Goal: Task Accomplishment & Management: Complete application form

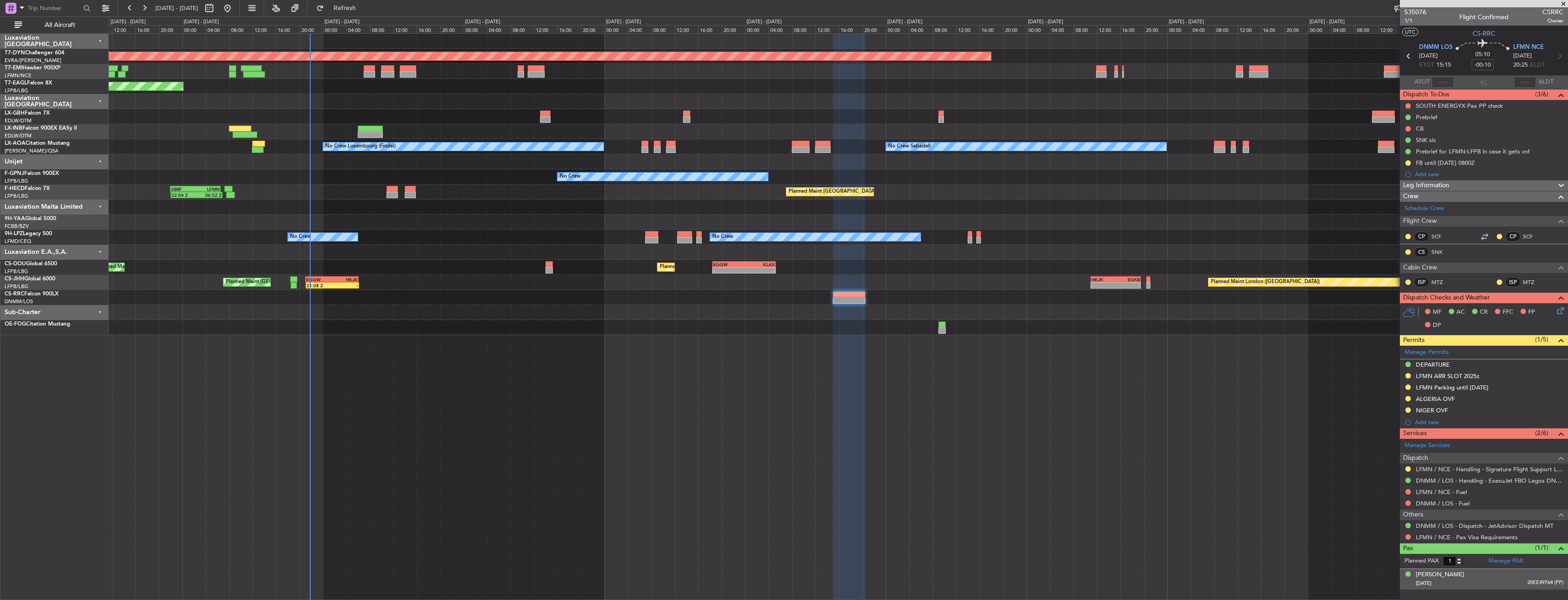
click at [1483, 588] on div "[DATE] 20EE49764 (PP)" at bounding box center [1490, 584] width 148 height 9
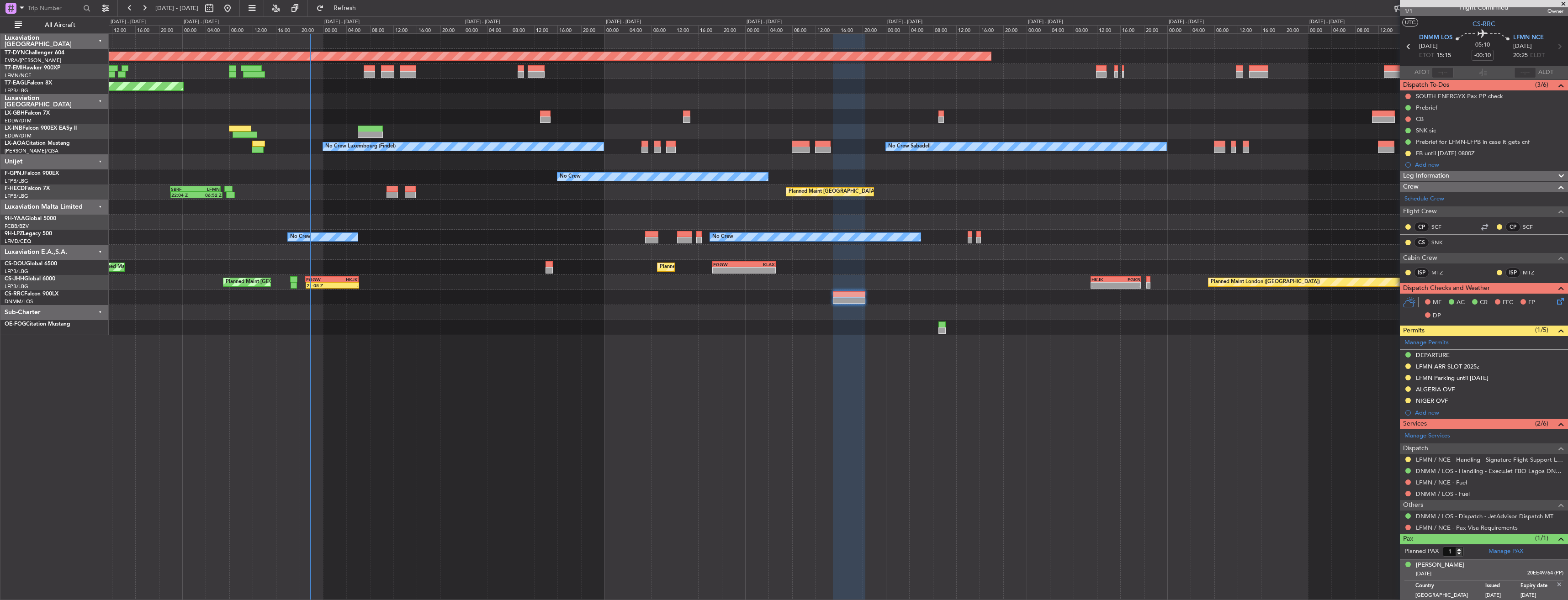
scroll to position [11, 0]
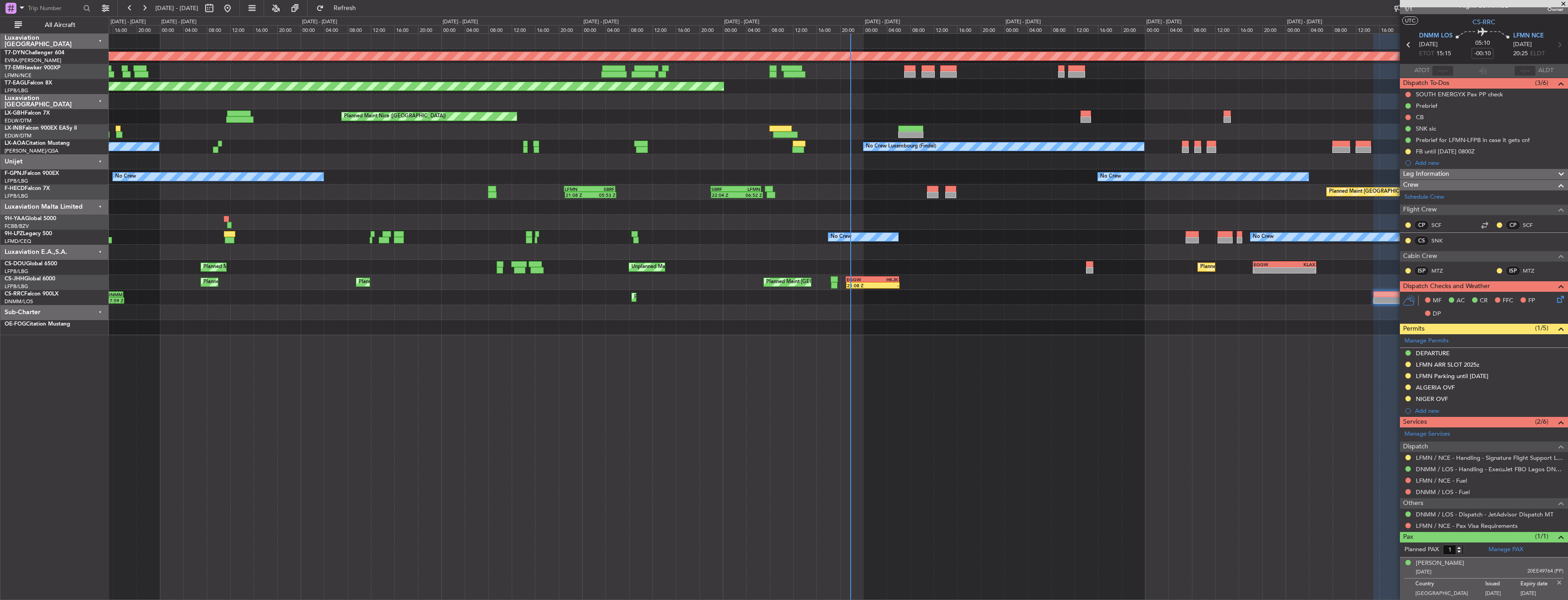
click at [1112, 296] on div "Planned Maint [GEOGRAPHIC_DATA]-[GEOGRAPHIC_DATA] Planned Maint [US_STATE] ([GE…" at bounding box center [838, 184] width 1459 height 302
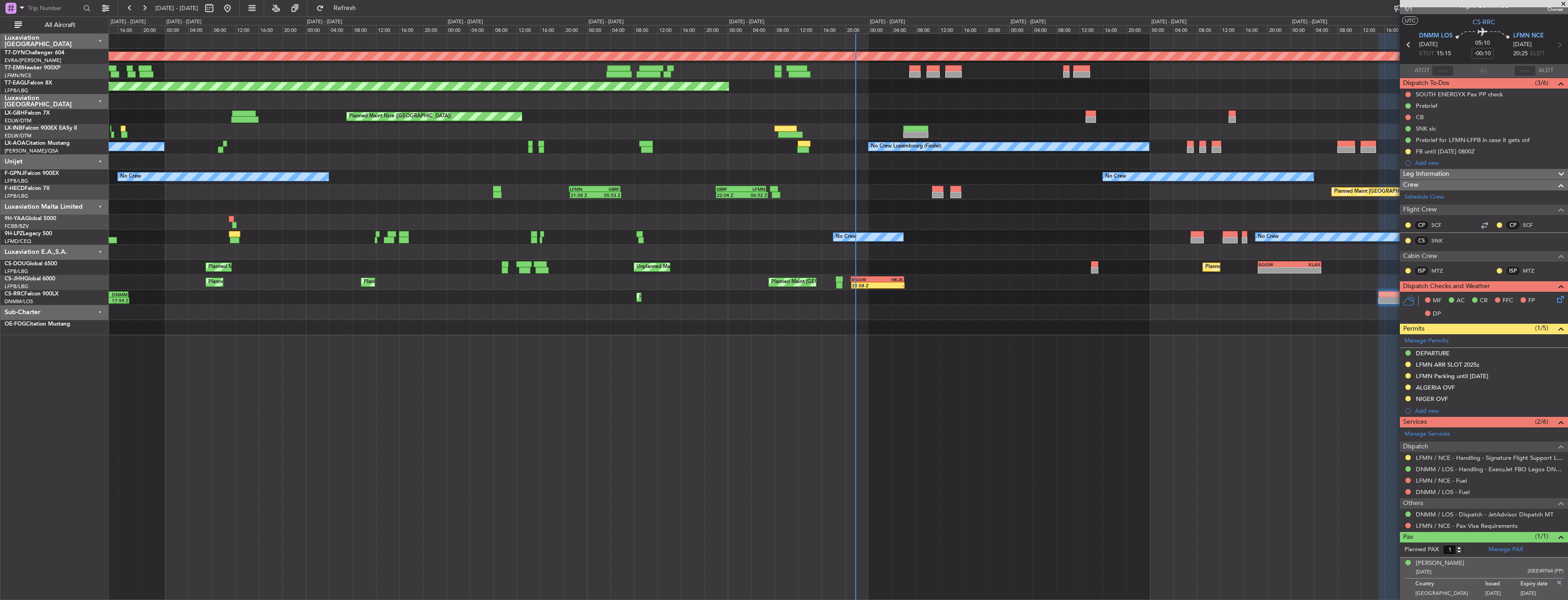
click at [908, 299] on div "Planned Maint [GEOGRAPHIC_DATA]-[GEOGRAPHIC_DATA] Planned Maint [US_STATE] ([GE…" at bounding box center [838, 184] width 1459 height 302
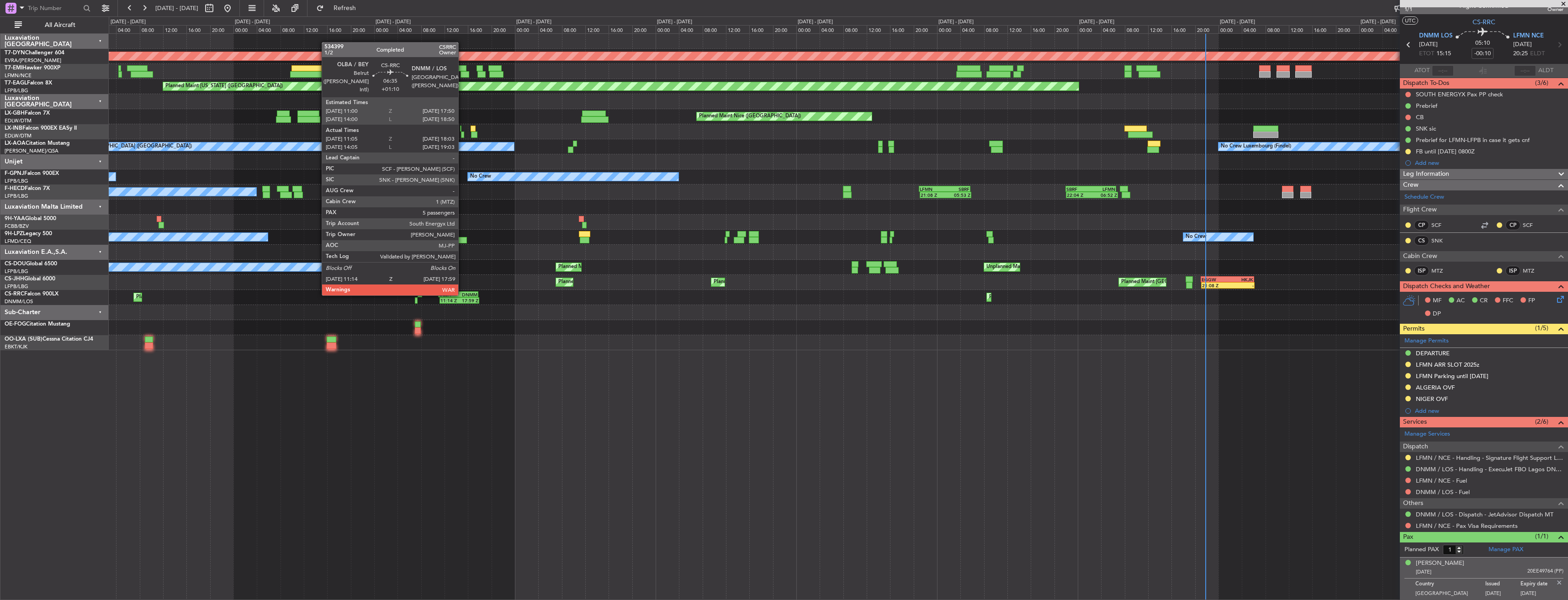
click at [463, 293] on div "DNMM" at bounding box center [467, 294] width 20 height 6
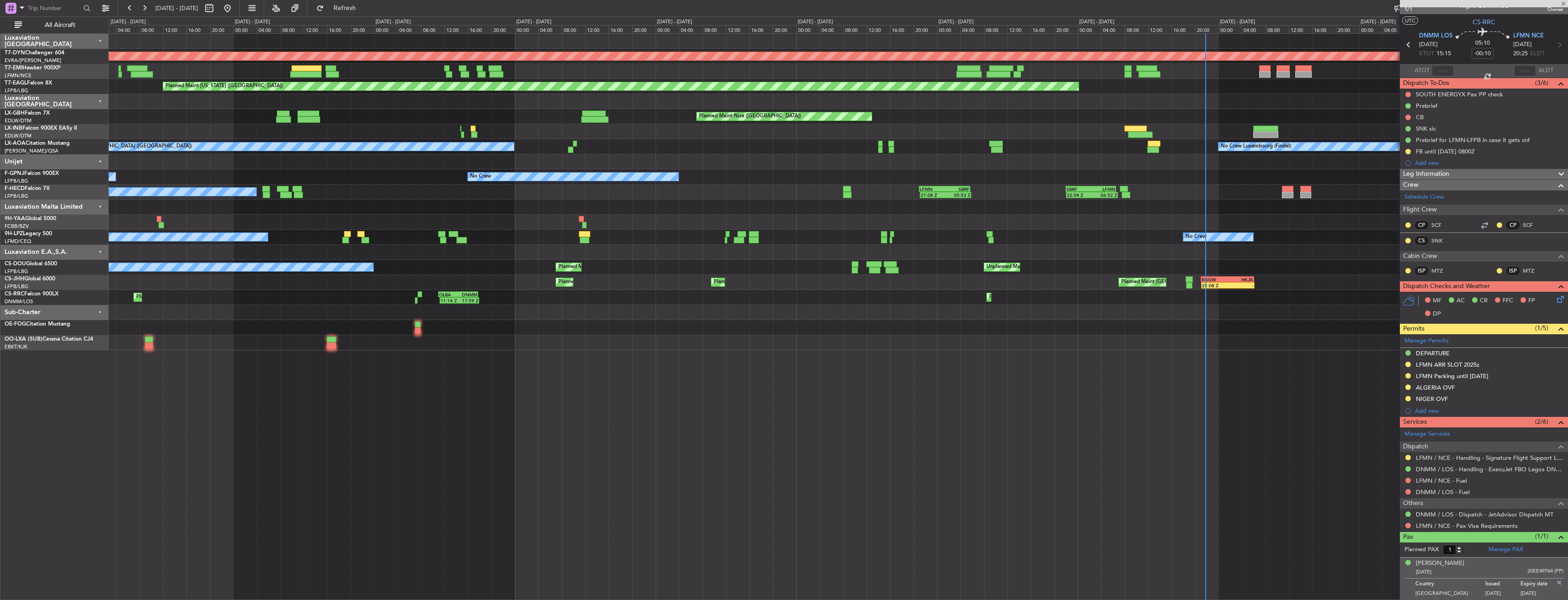
type input "+01:10"
type input "11:15"
type input "17:58"
type input "5"
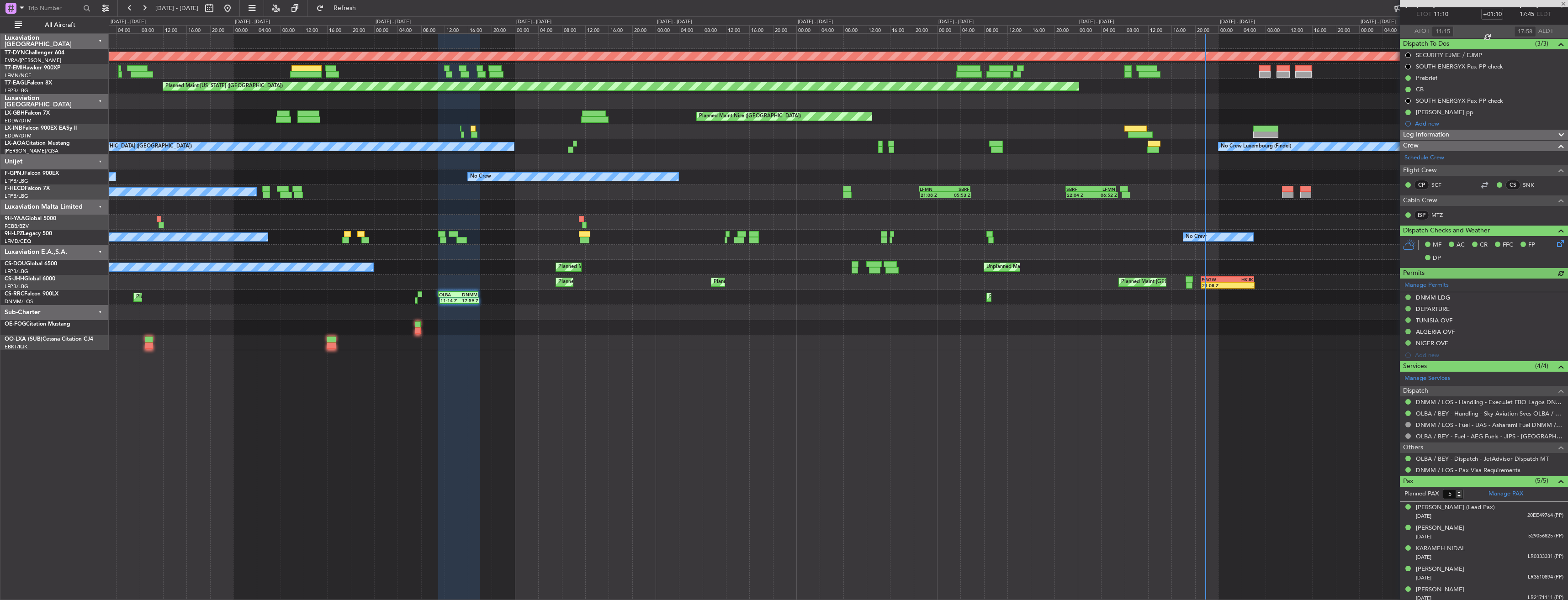
scroll to position [55, 0]
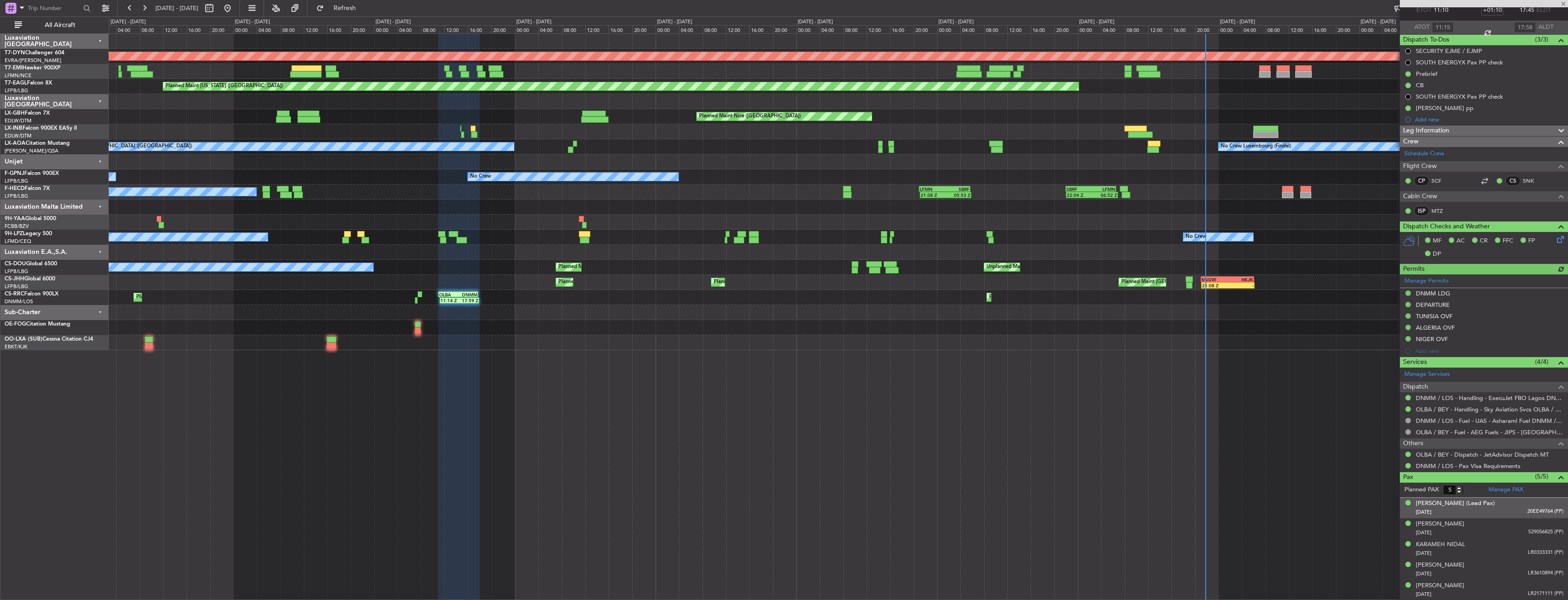
click at [1509, 502] on div "[PERSON_NAME] (Lead Pax) [DATE] 20EE49764 (PP)" at bounding box center [1490, 508] width 148 height 18
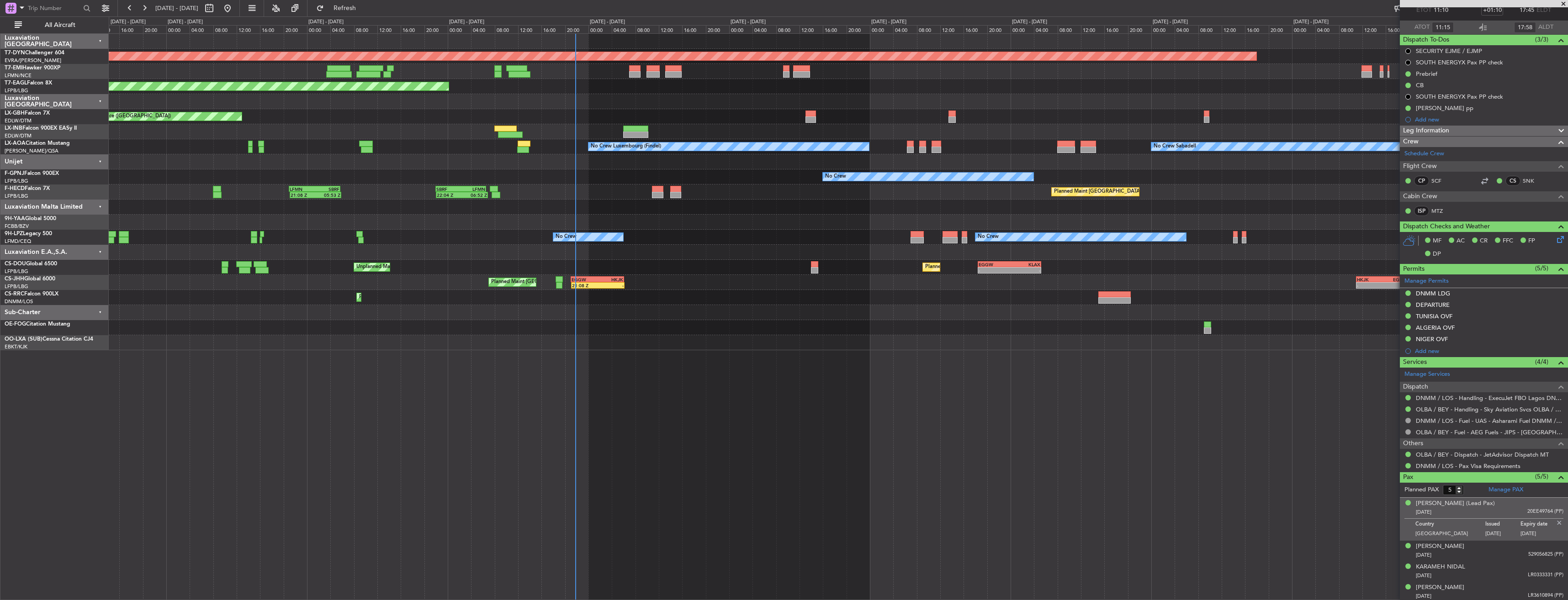
click at [702, 403] on div "Planned Maint [GEOGRAPHIC_DATA]-[GEOGRAPHIC_DATA] Planned Maint [US_STATE] ([GE…" at bounding box center [838, 317] width 1459 height 567
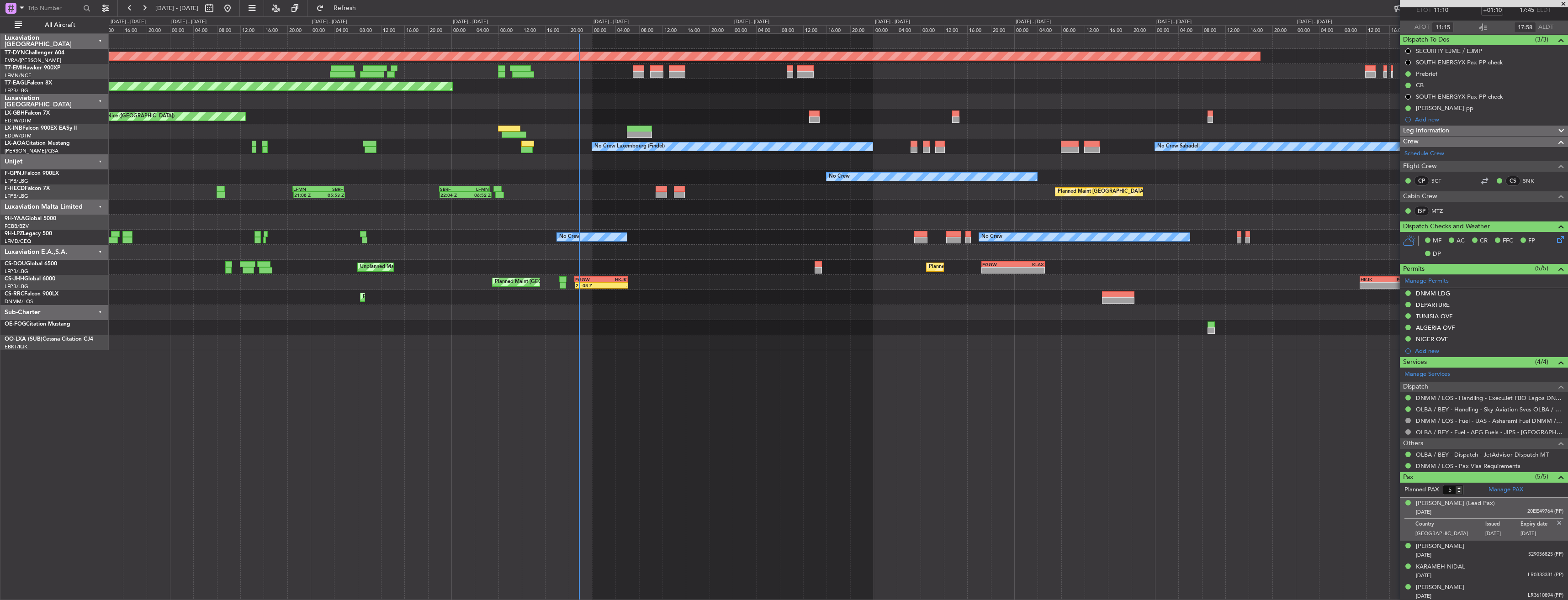
click at [928, 391] on div "Planned Maint [GEOGRAPHIC_DATA]-[GEOGRAPHIC_DATA] Planned Maint [US_STATE] ([GE…" at bounding box center [838, 317] width 1459 height 567
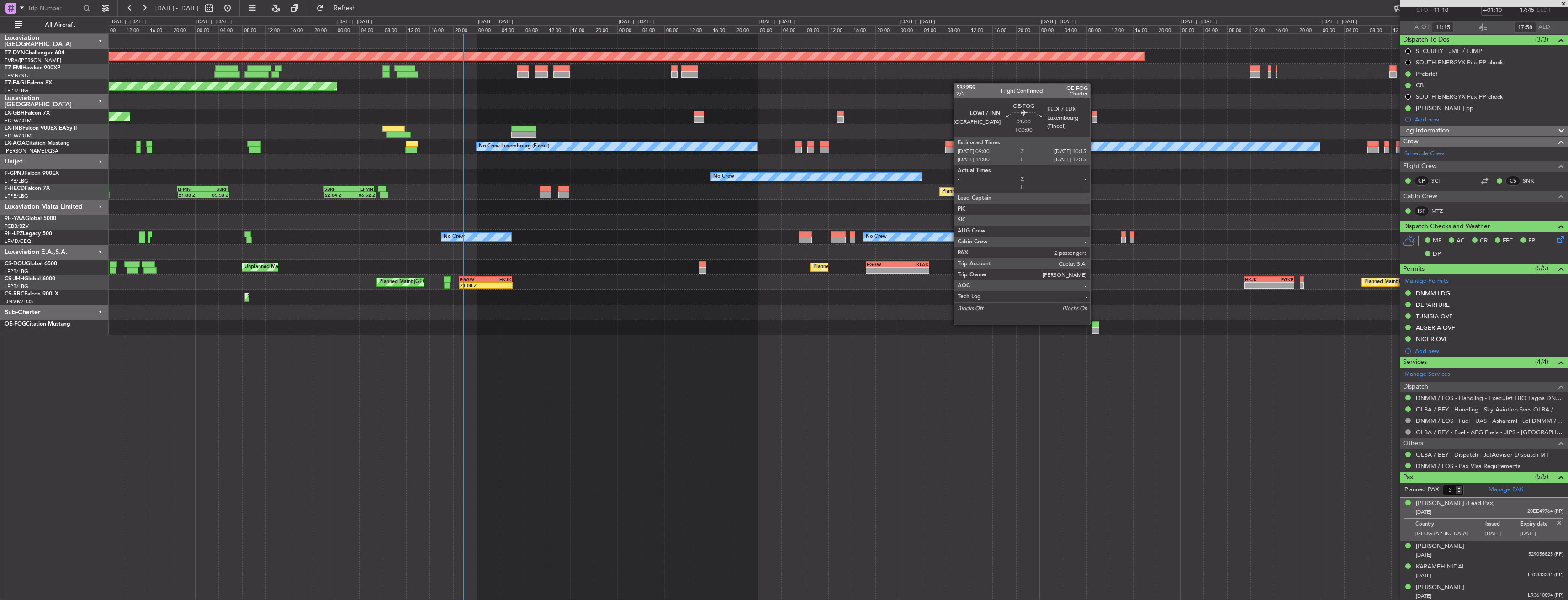
click at [1094, 324] on div at bounding box center [1096, 324] width 7 height 7
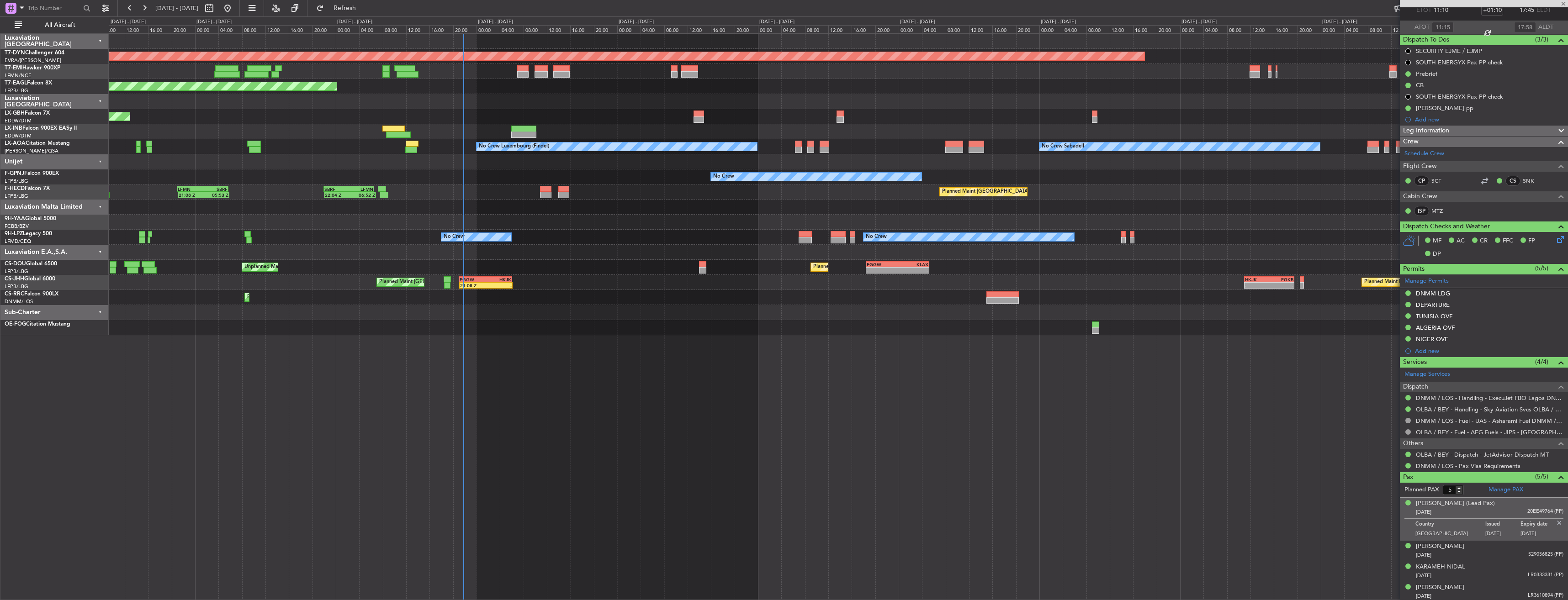
type input "2"
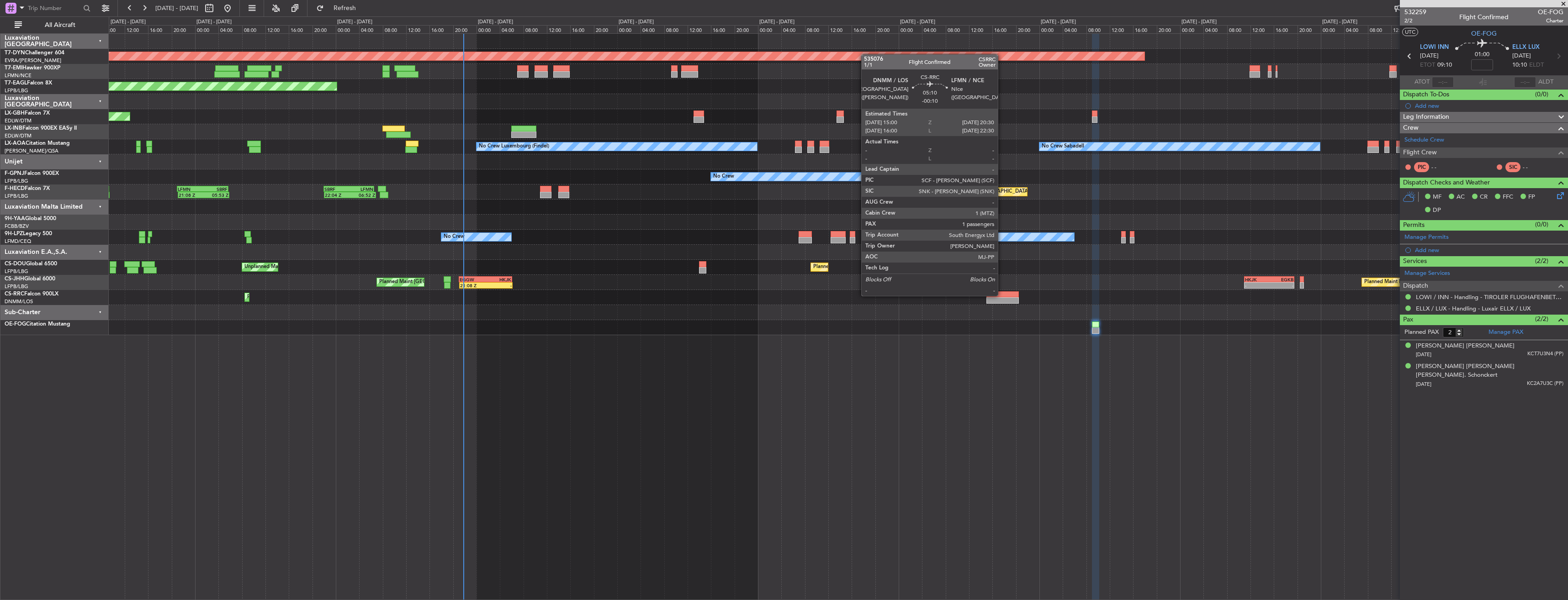
click at [1002, 295] on div at bounding box center [1002, 294] width 33 height 7
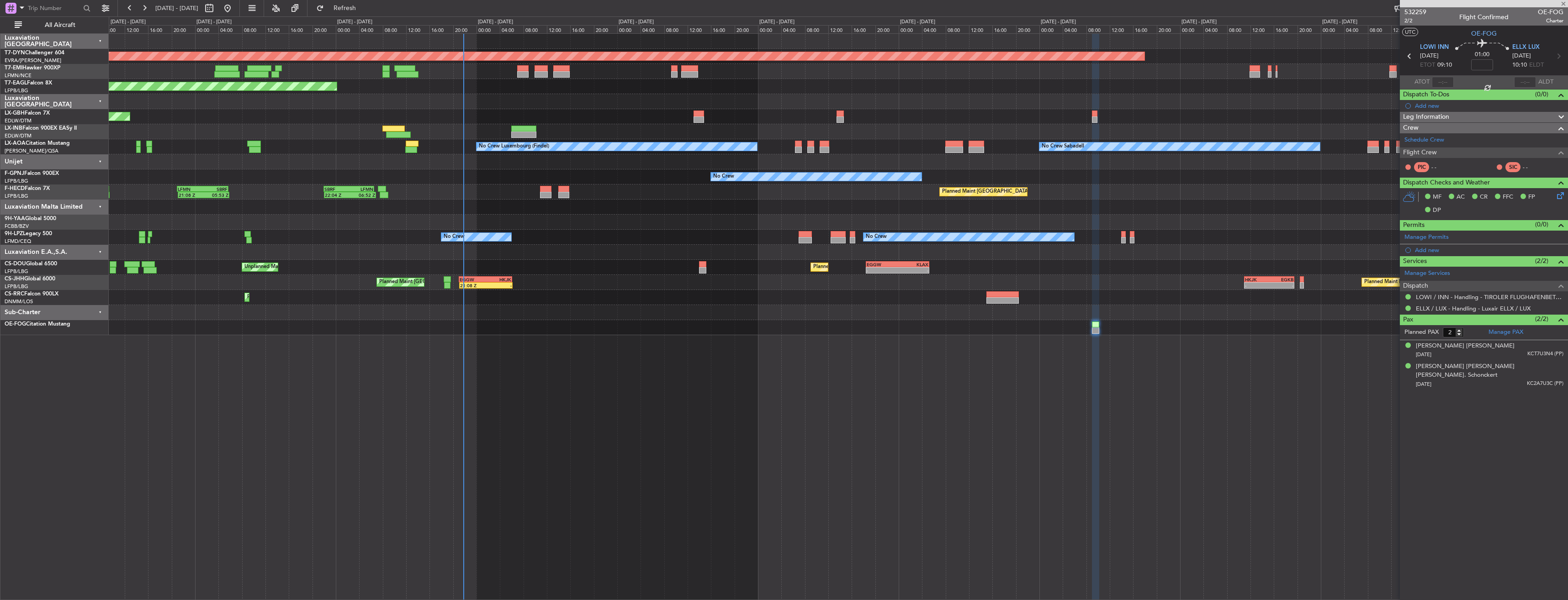
type input "-00:10"
type input "1"
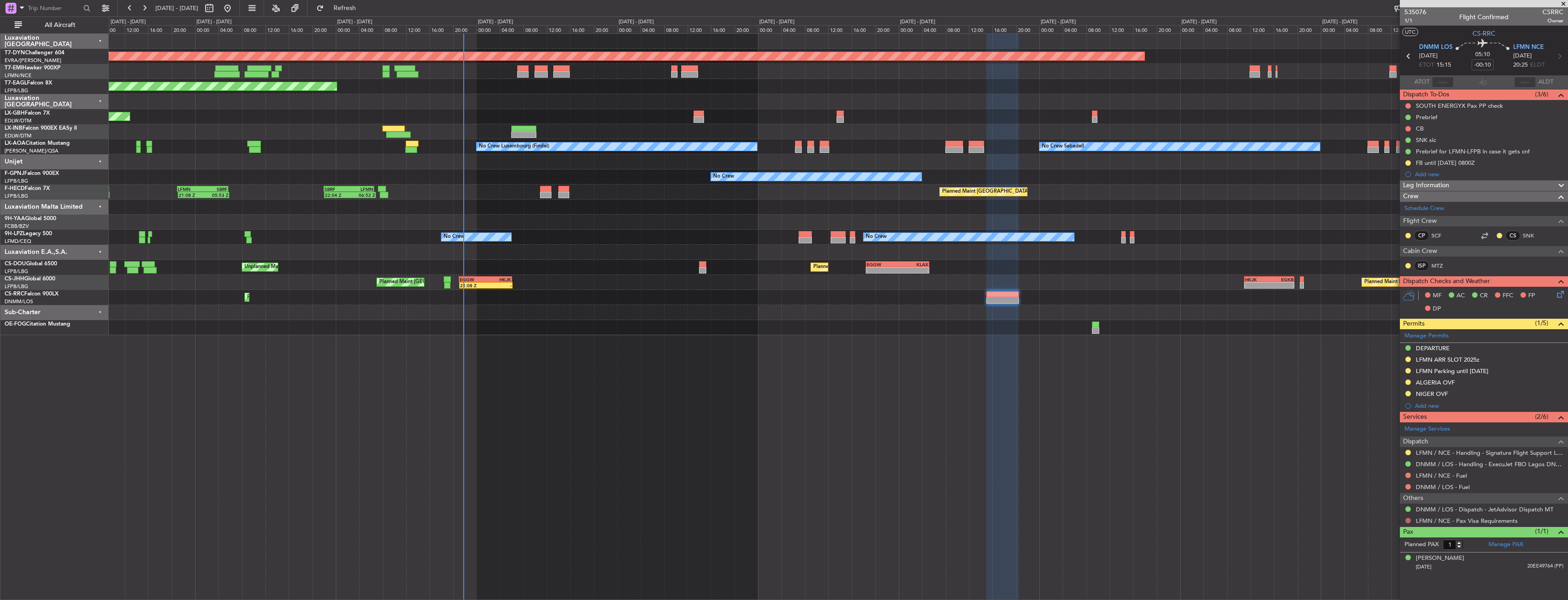
click at [1411, 519] on button at bounding box center [1408, 521] width 6 height 6
click at [1405, 502] on li "Confirmed" at bounding box center [1408, 507] width 106 height 14
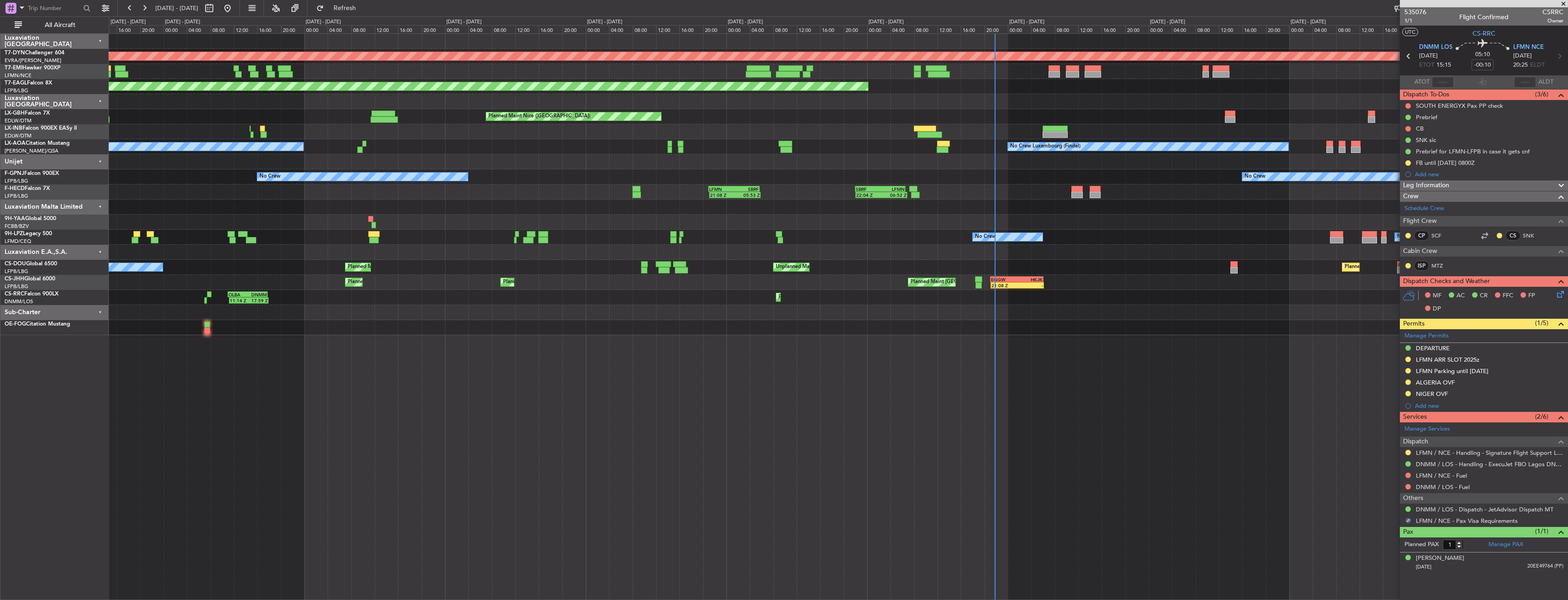
click at [921, 344] on div "Planned Maint [GEOGRAPHIC_DATA]-[GEOGRAPHIC_DATA] Planned Maint [US_STATE] ([GE…" at bounding box center [838, 317] width 1459 height 567
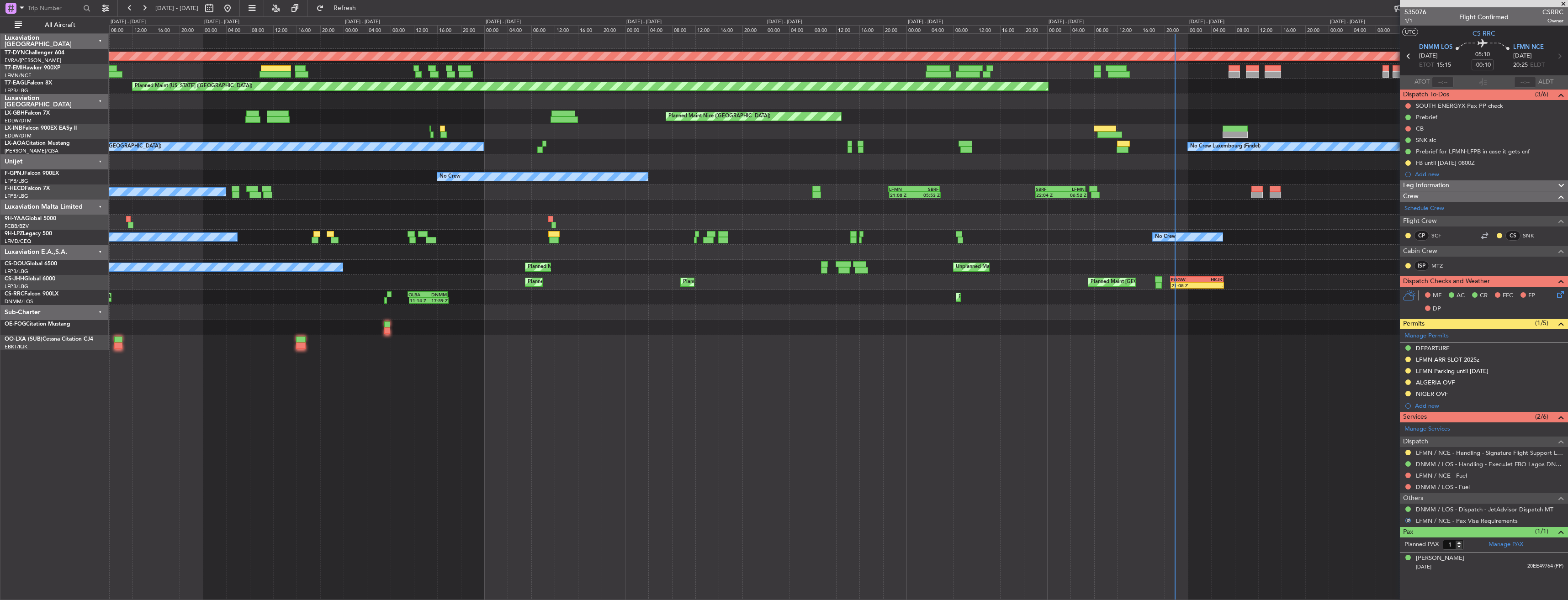
click at [488, 333] on div "Planned Maint [GEOGRAPHIC_DATA]-[GEOGRAPHIC_DATA] Planned Maint [US_STATE] ([GE…" at bounding box center [838, 317] width 1459 height 567
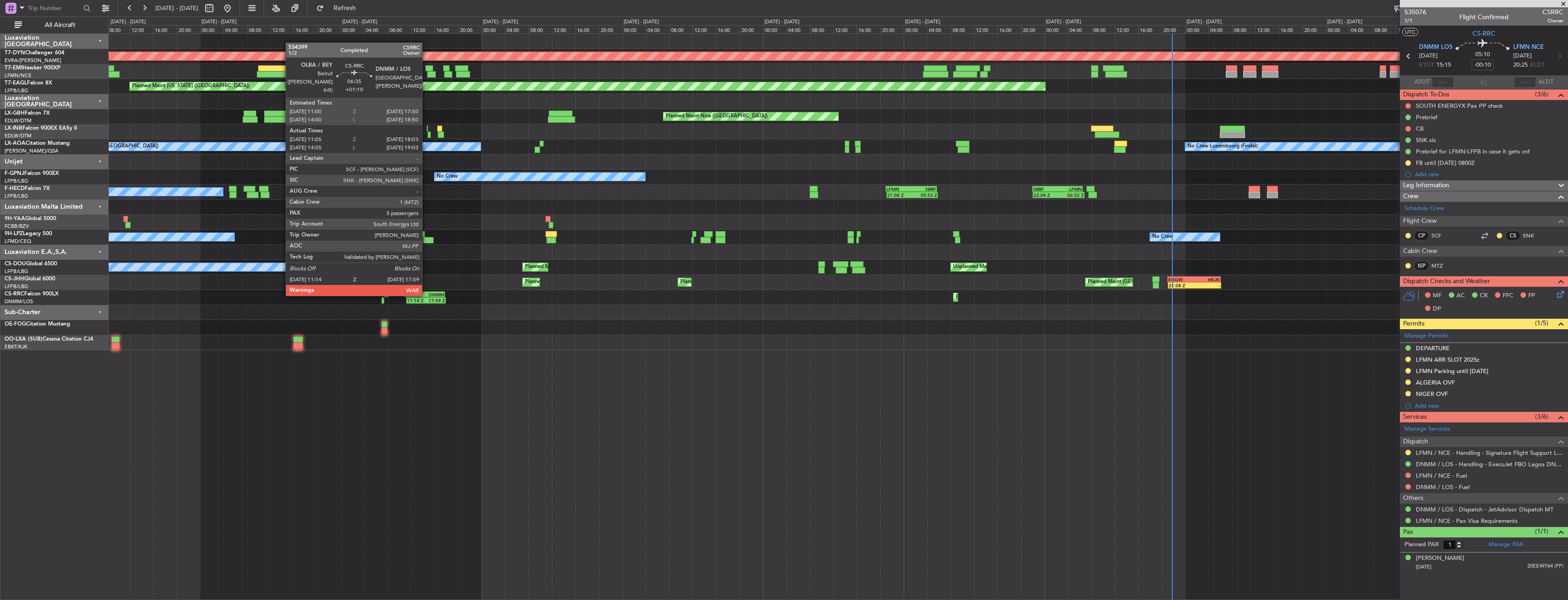
click at [426, 294] on div "DNMM" at bounding box center [435, 294] width 20 height 6
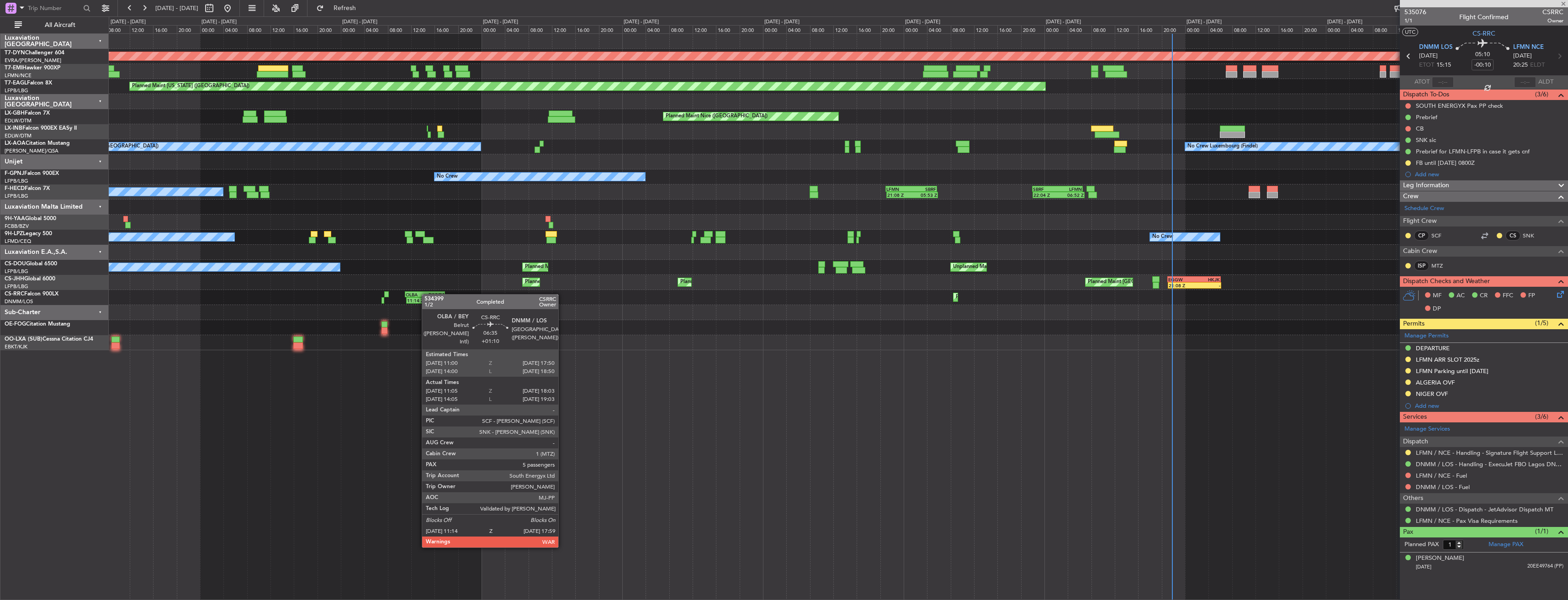
type input "+01:10"
type input "11:15"
type input "17:58"
type input "5"
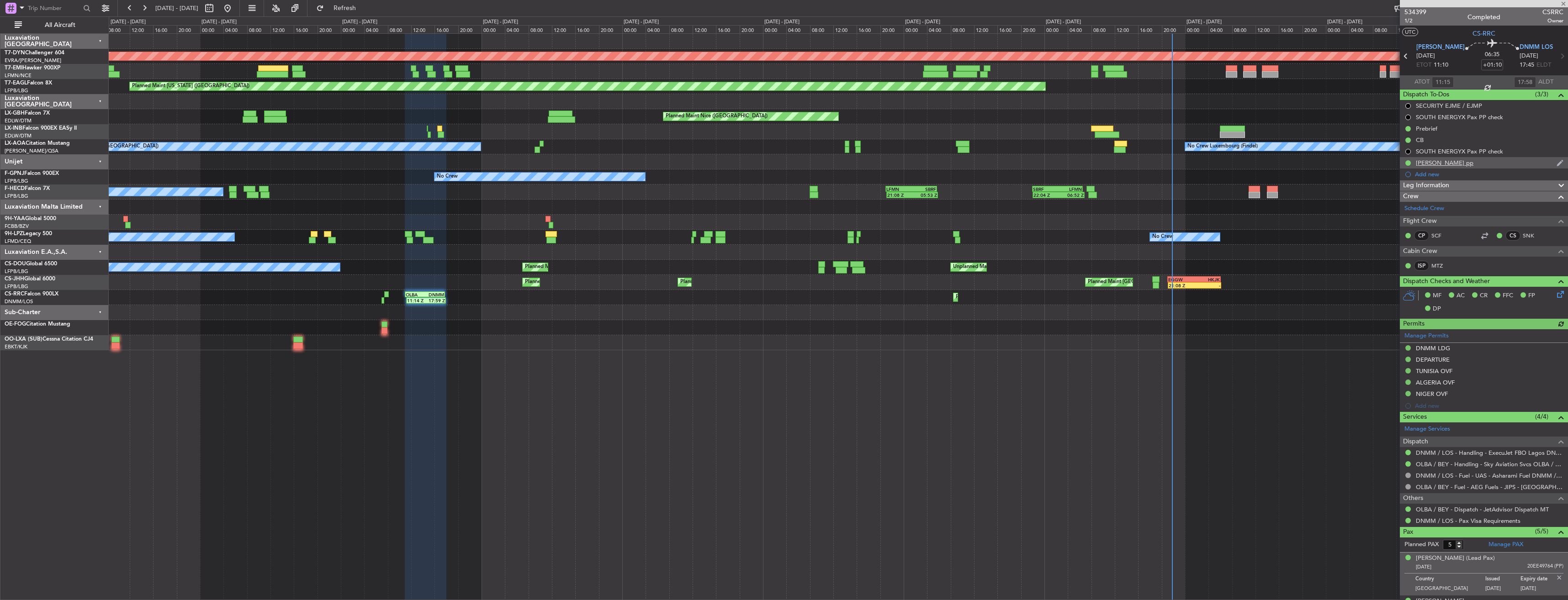
click at [1516, 164] on div "[PERSON_NAME] pp" at bounding box center [1483, 163] width 168 height 11
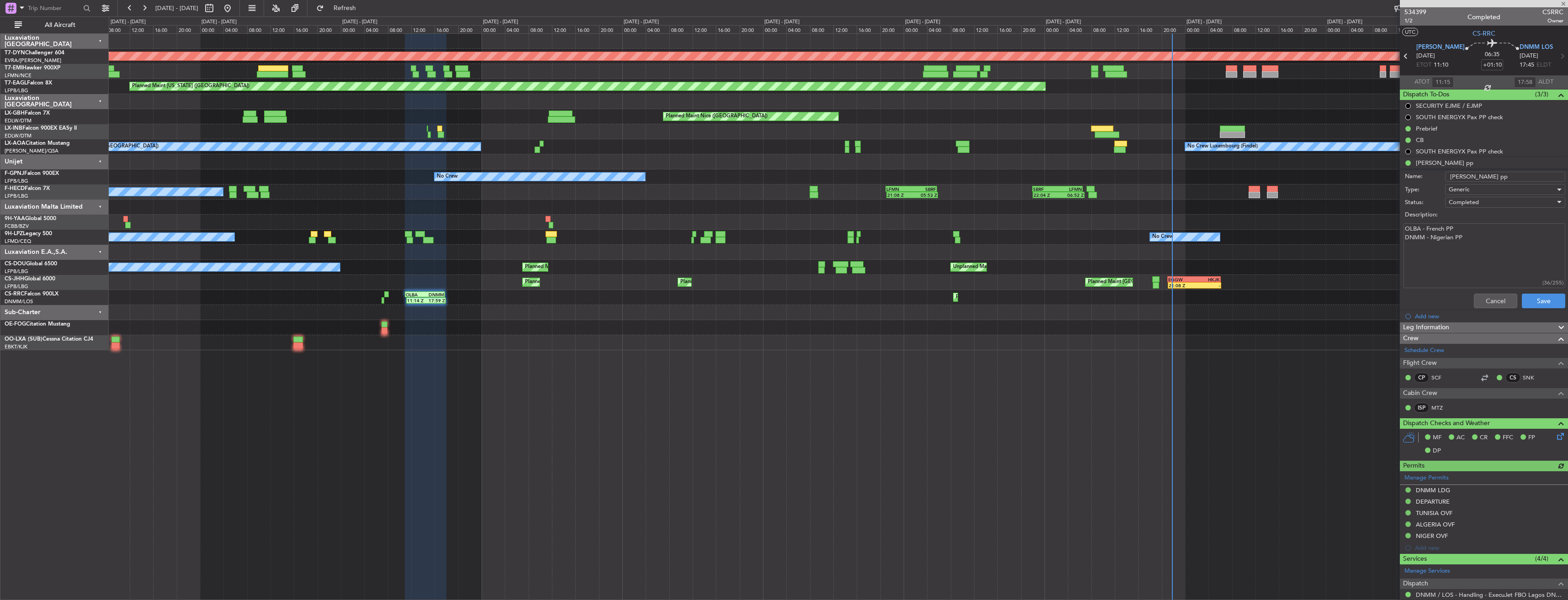
drag, startPoint x: 1478, startPoint y: 240, endPoint x: 1371, endPoint y: 221, distance: 108.7
click at [1371, 221] on fb-app "[DATE] - [DATE] Refresh Quick Links All Aircraft Planned Maint [GEOGRAPHIC_DATA…" at bounding box center [784, 303] width 1568 height 593
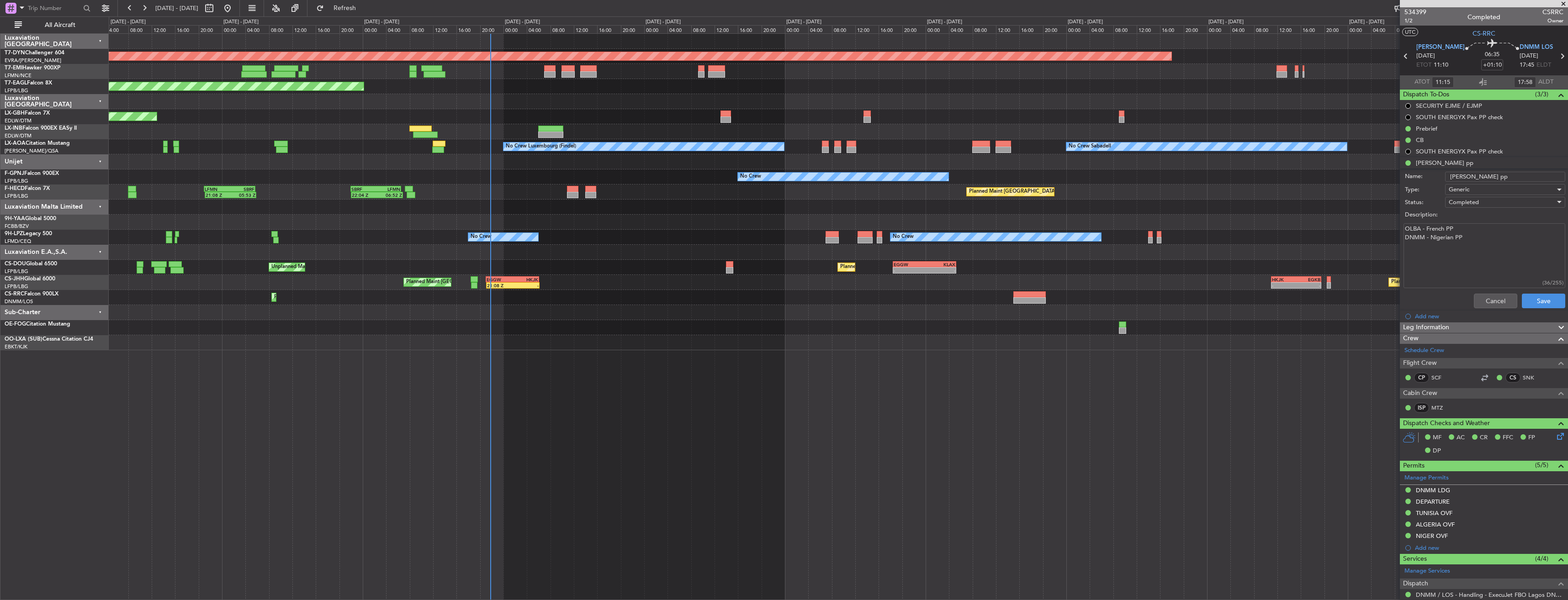
click at [545, 303] on div "Planned Maint Lagos ([PERSON_NAME]) 11:14 Z 17:59 Z OLBA 11:00 Z DNMM 17:50 Z" at bounding box center [838, 297] width 1459 height 15
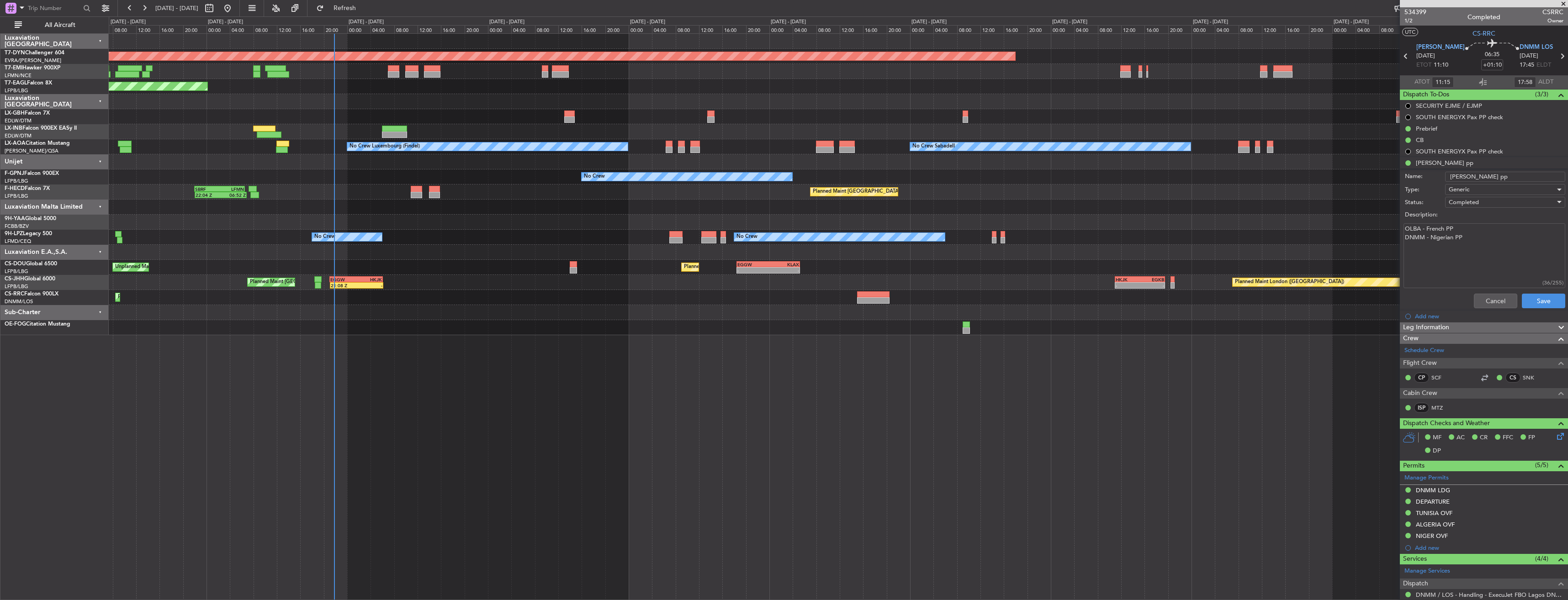
click at [1128, 304] on div "Planned Maint [GEOGRAPHIC_DATA]-[GEOGRAPHIC_DATA] Planned Maint [US_STATE] ([GE…" at bounding box center [838, 184] width 1459 height 302
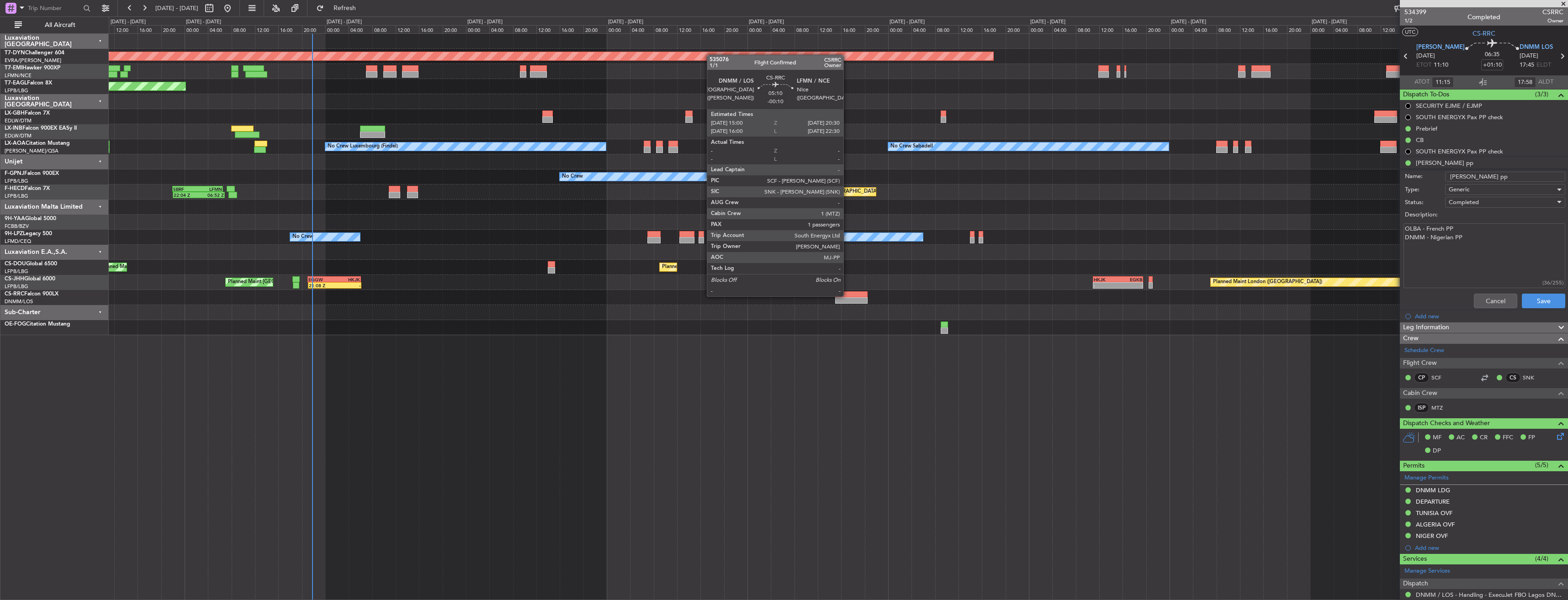
click at [848, 295] on div at bounding box center [851, 294] width 33 height 7
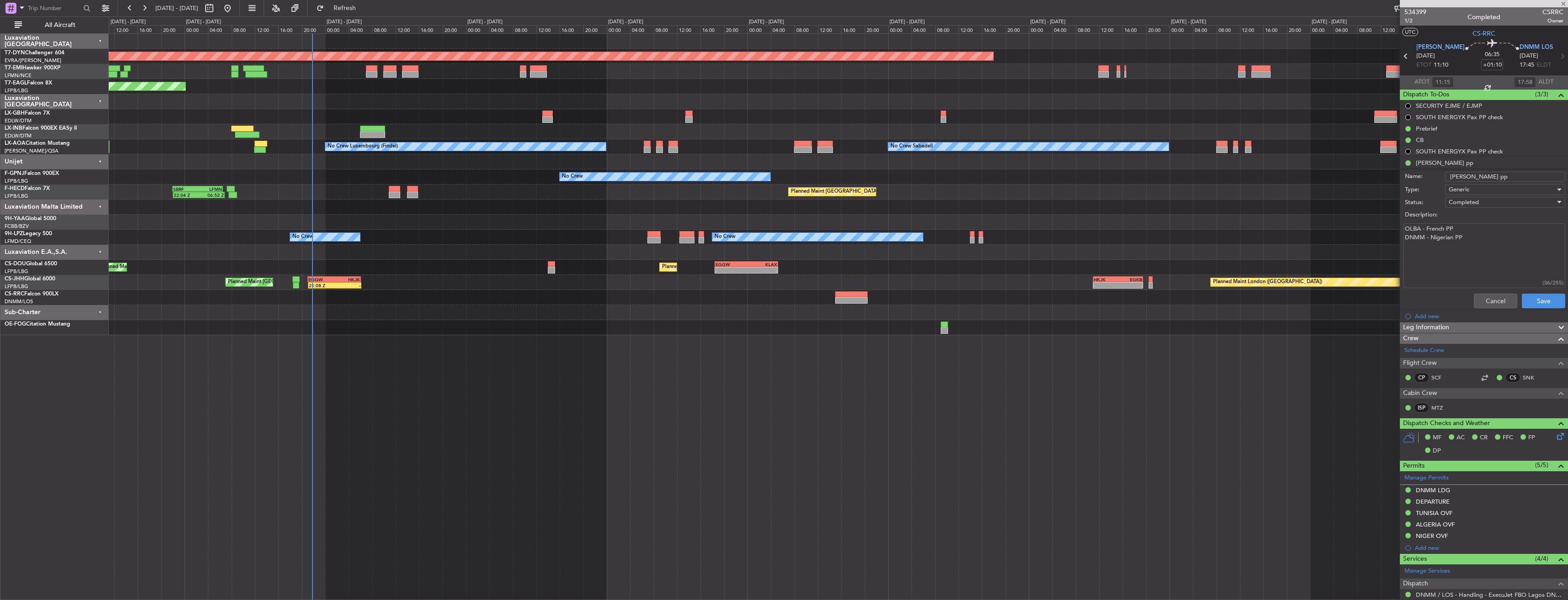
type input "-00:10"
type input "1"
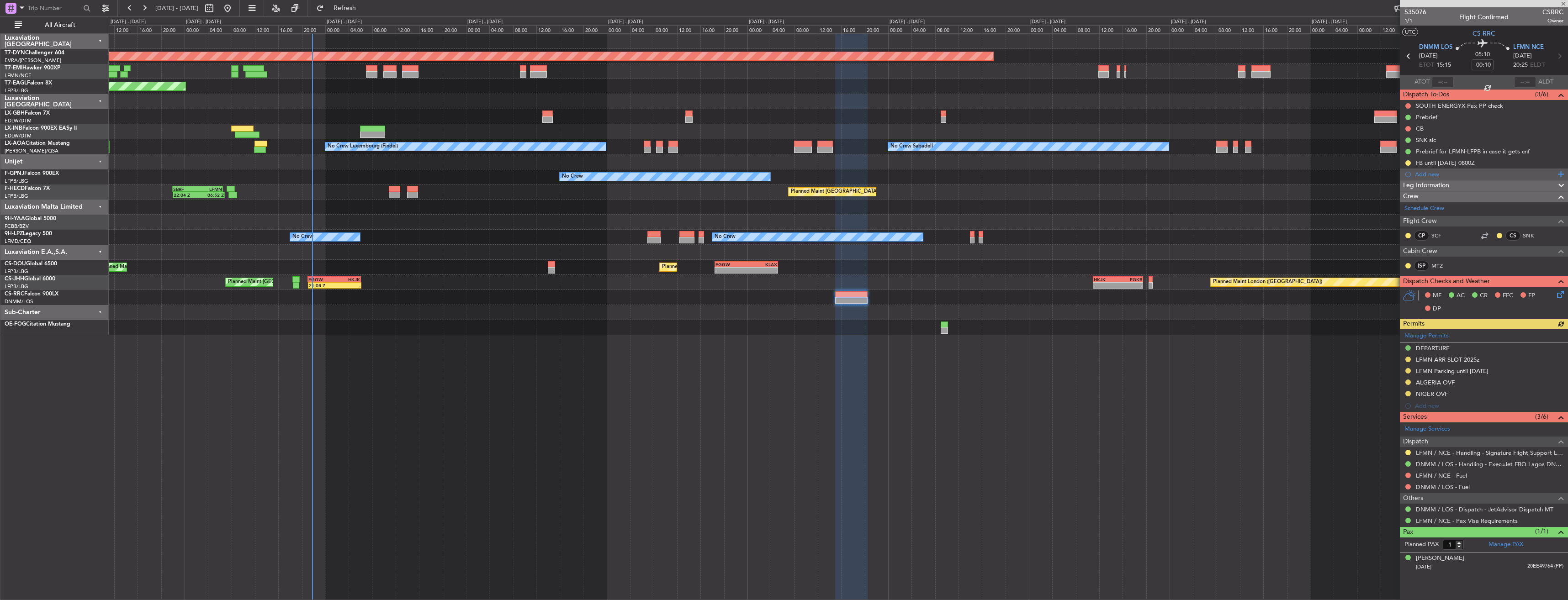
click at [1427, 174] on div "Add new" at bounding box center [1485, 175] width 140 height 7
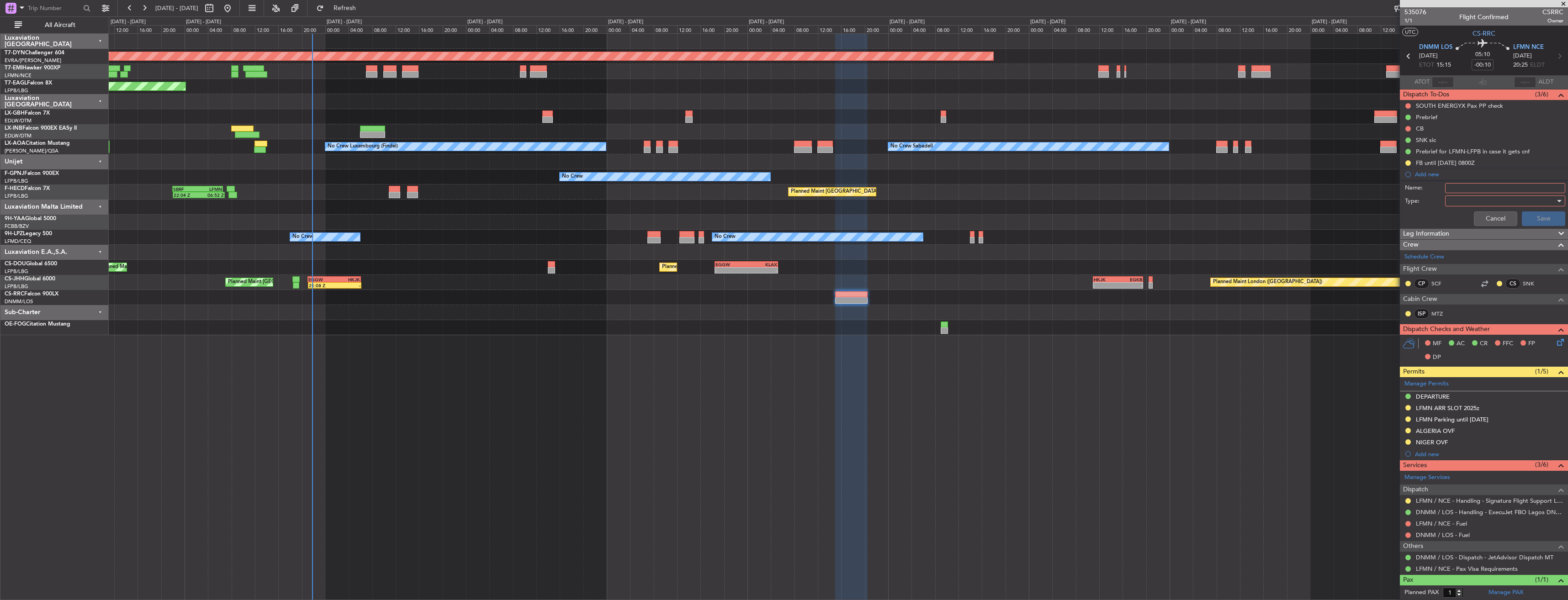
click at [1470, 191] on input "Name:" at bounding box center [1505, 188] width 120 height 10
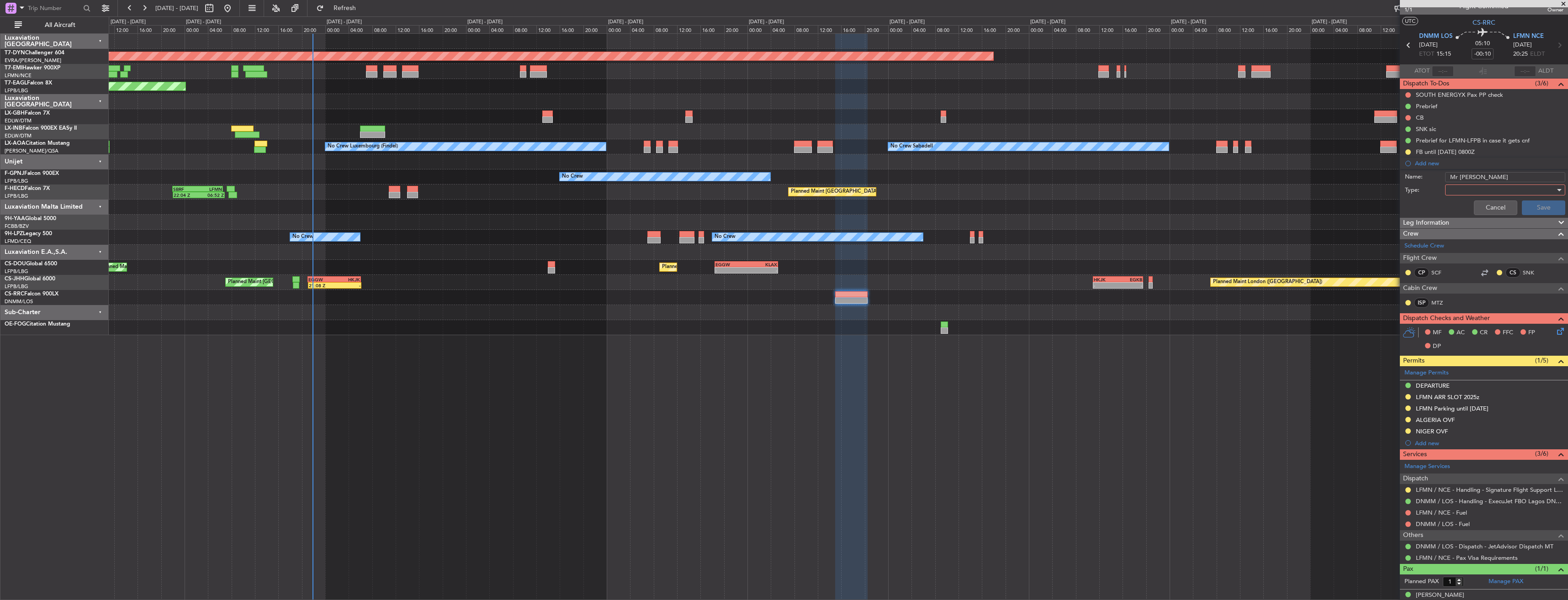
scroll to position [20, 0]
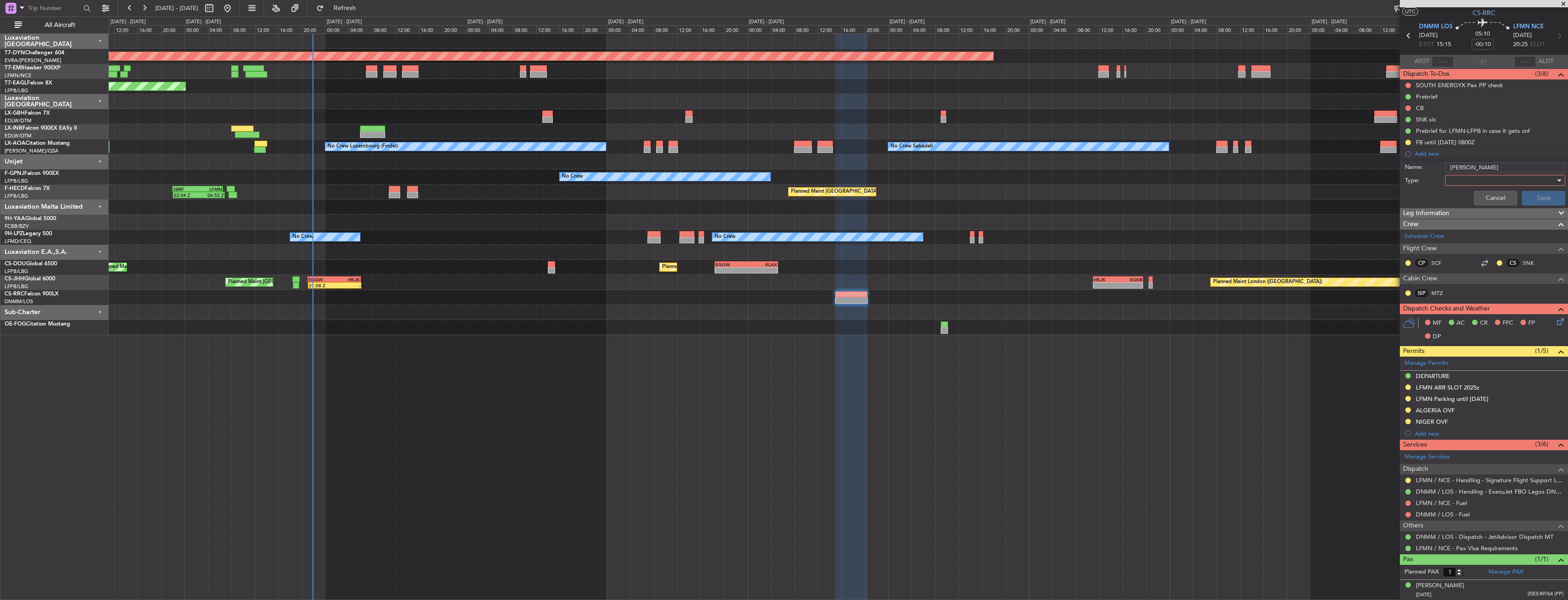
type input "[PERSON_NAME]"
click at [1455, 183] on div at bounding box center [1502, 180] width 107 height 14
click at [1458, 194] on span "Generic" at bounding box center [1501, 199] width 107 height 14
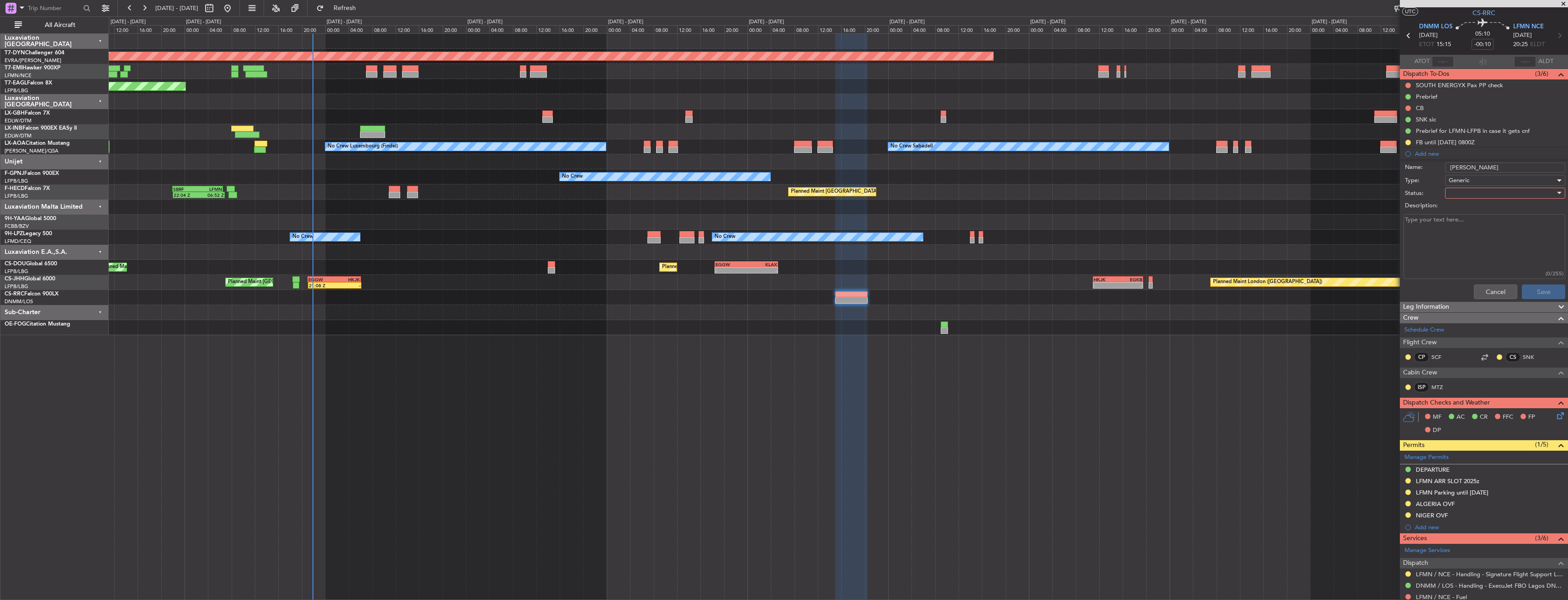
click at [1466, 234] on textarea "Description:" at bounding box center [1484, 247] width 162 height 65
paste textarea "OLBA - French PP DNMM - Nigerian PP"
type textarea "OLBA - French PP DNMM - Nigerian PP"
click at [1466, 195] on div at bounding box center [1502, 193] width 107 height 14
click at [1470, 243] on div "Not Started In Progress Completed Cancelled" at bounding box center [1501, 232] width 123 height 56
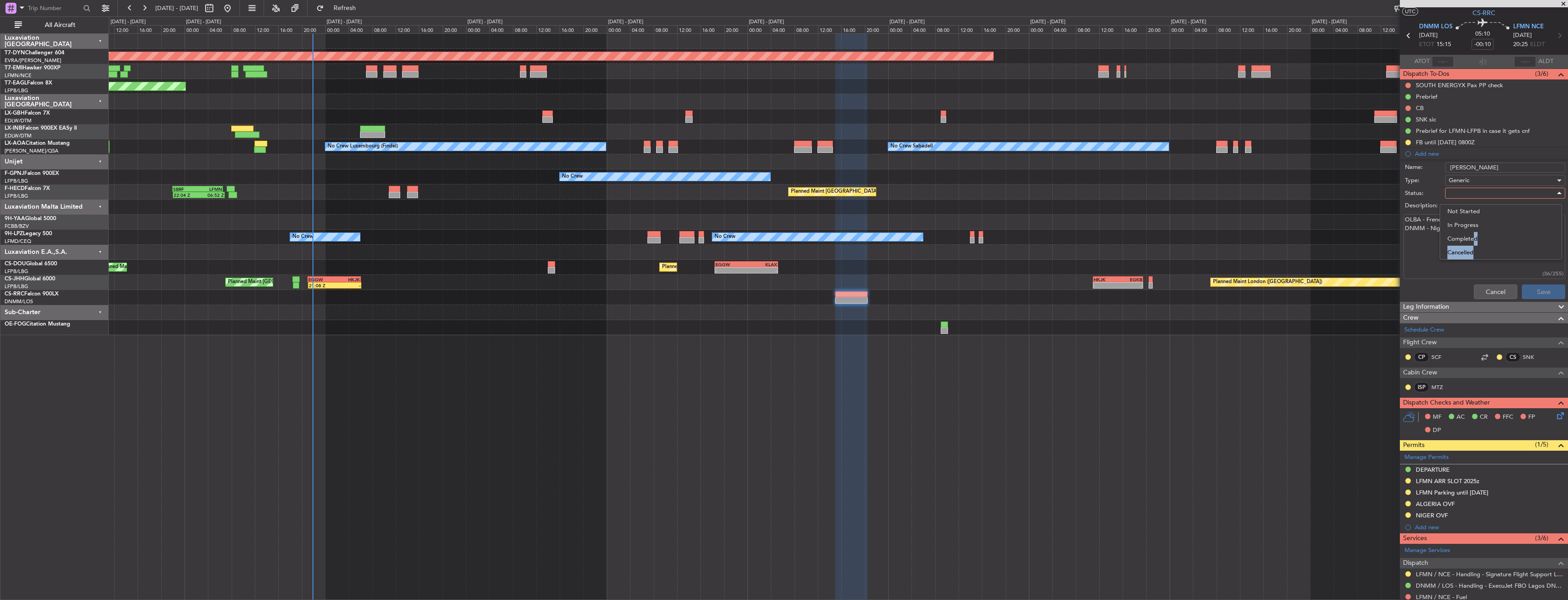
click at [1470, 243] on span "Completed" at bounding box center [1501, 239] width 107 height 14
click at [1534, 290] on button "Save" at bounding box center [1544, 293] width 44 height 15
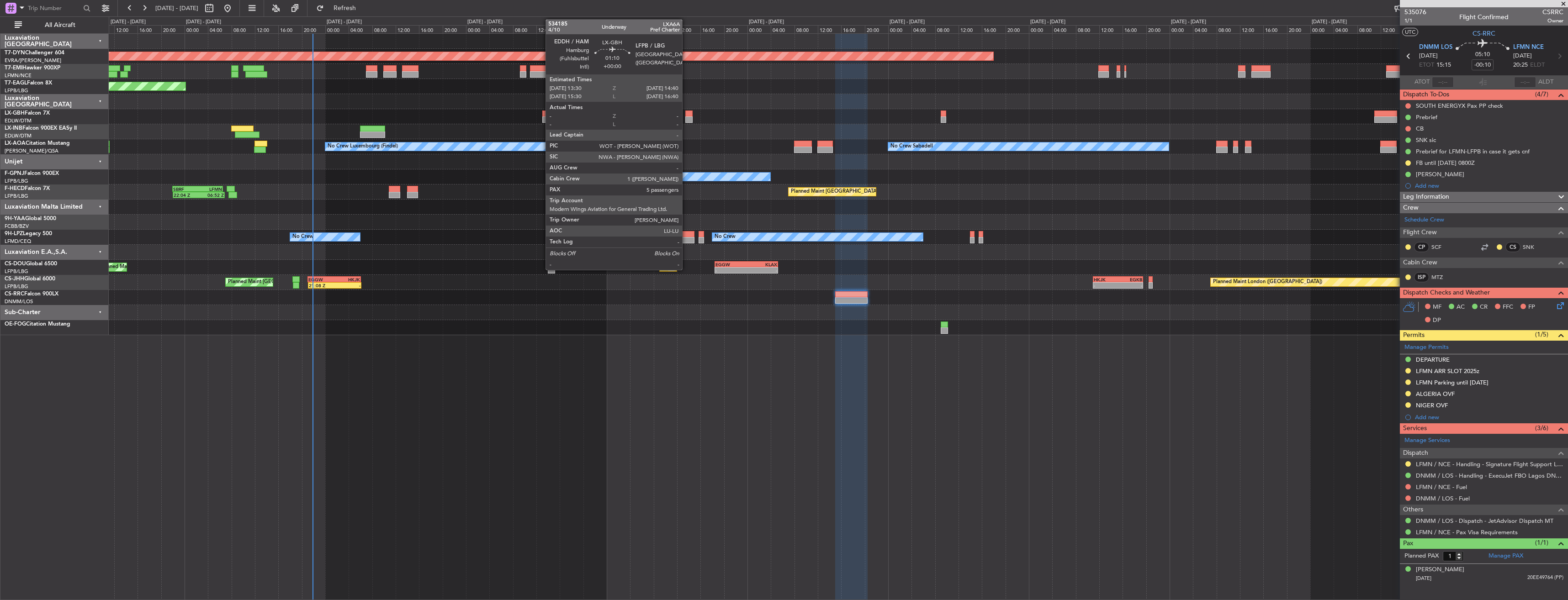
click at [686, 113] on div at bounding box center [688, 113] width 7 height 7
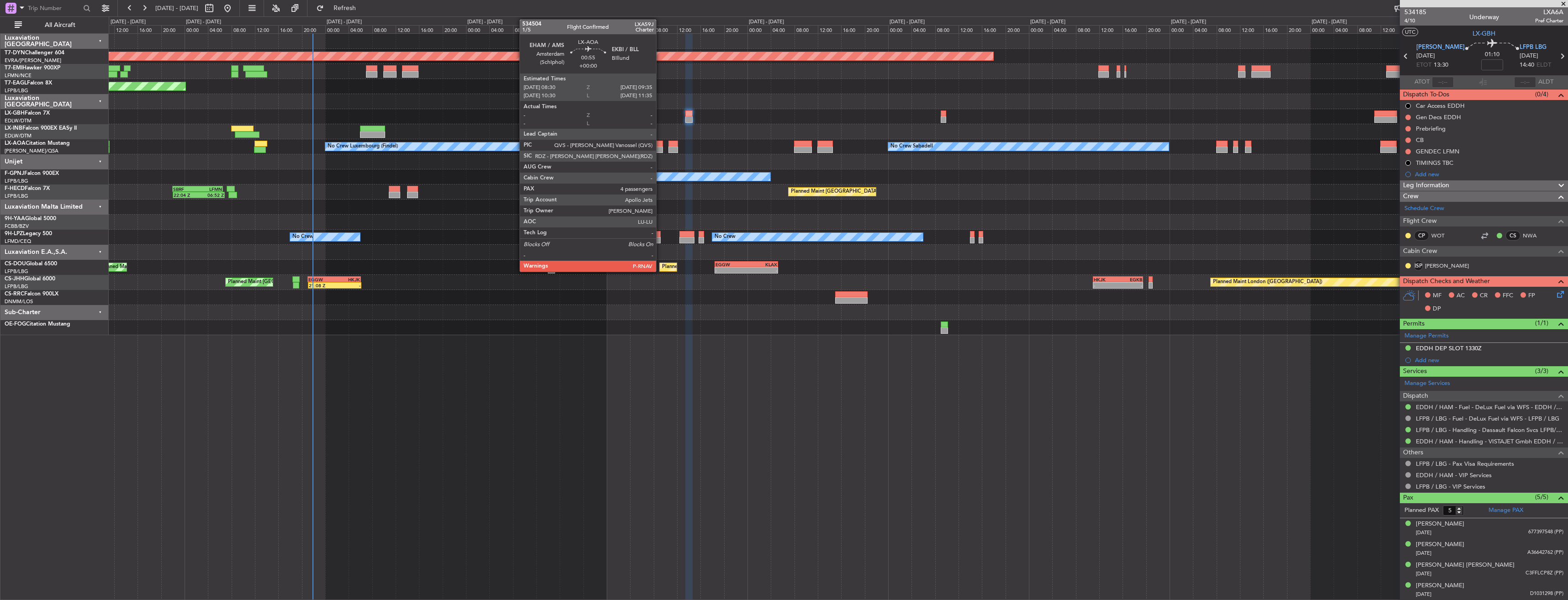
click at [660, 146] on div at bounding box center [659, 144] width 7 height 7
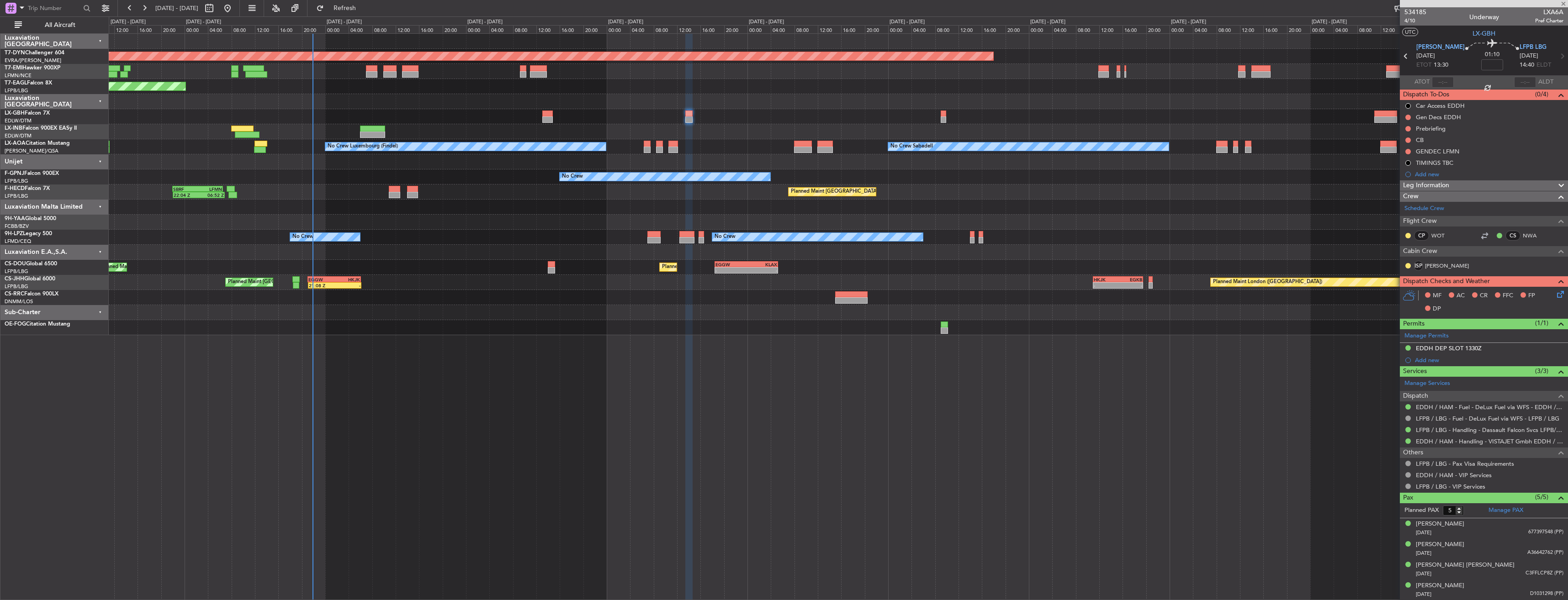
type input "4"
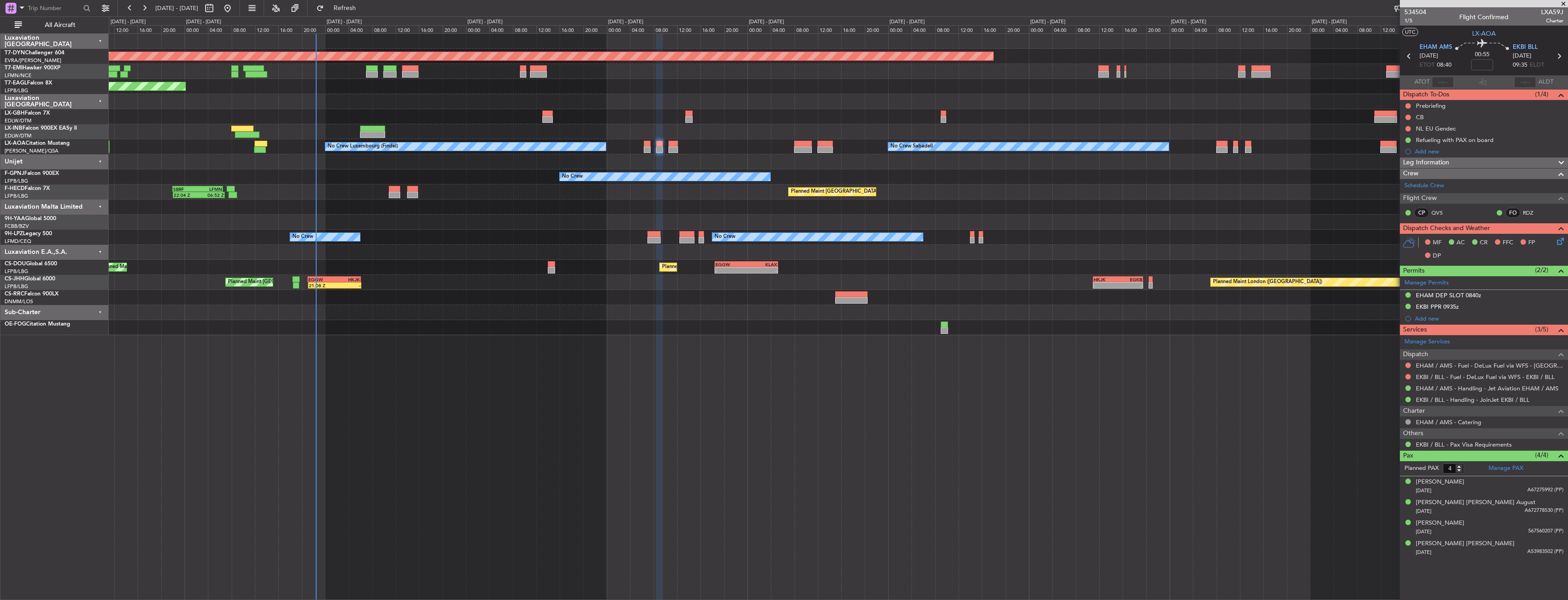
click at [531, 316] on div at bounding box center [838, 313] width 1459 height 15
